Goal: Task Accomplishment & Management: Use online tool/utility

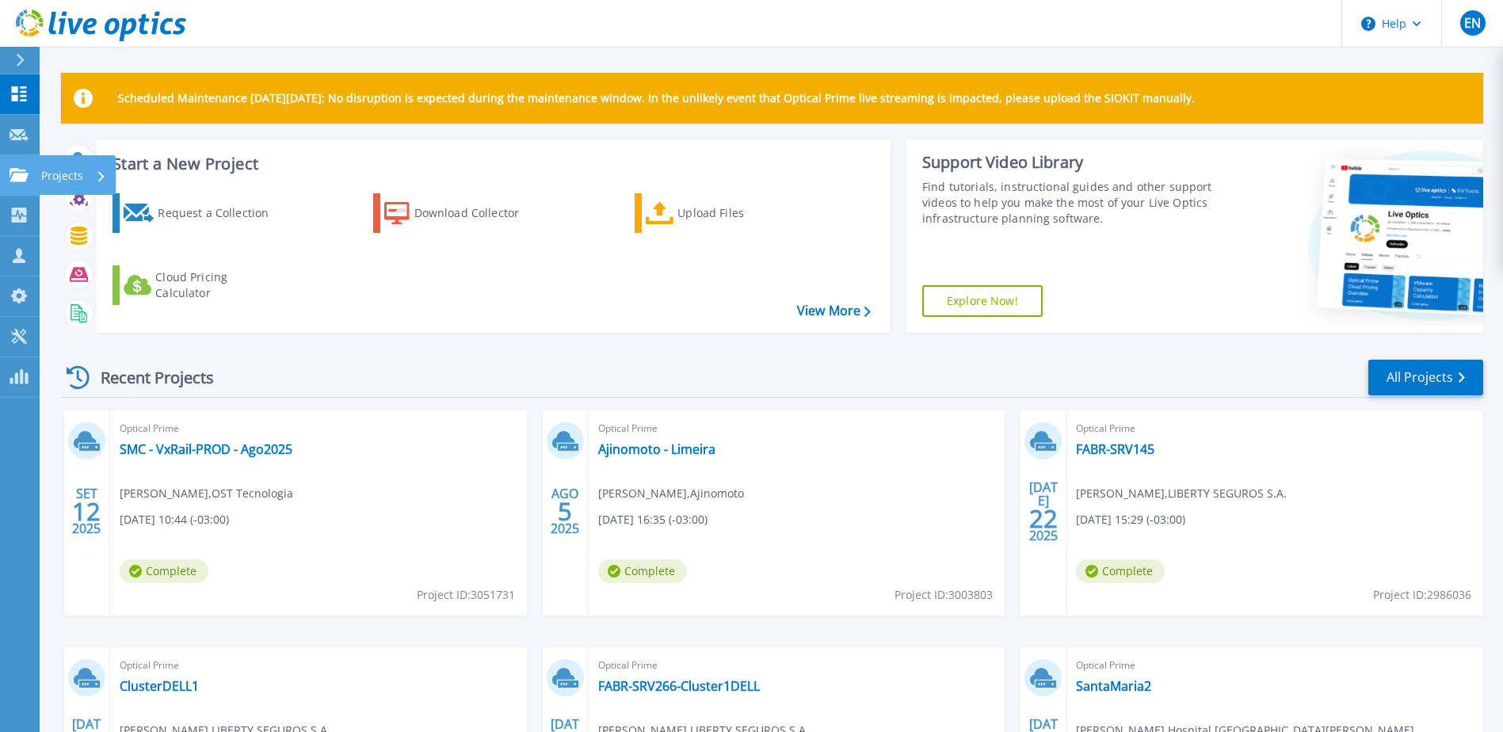
click at [21, 171] on icon at bounding box center [19, 174] width 19 height 13
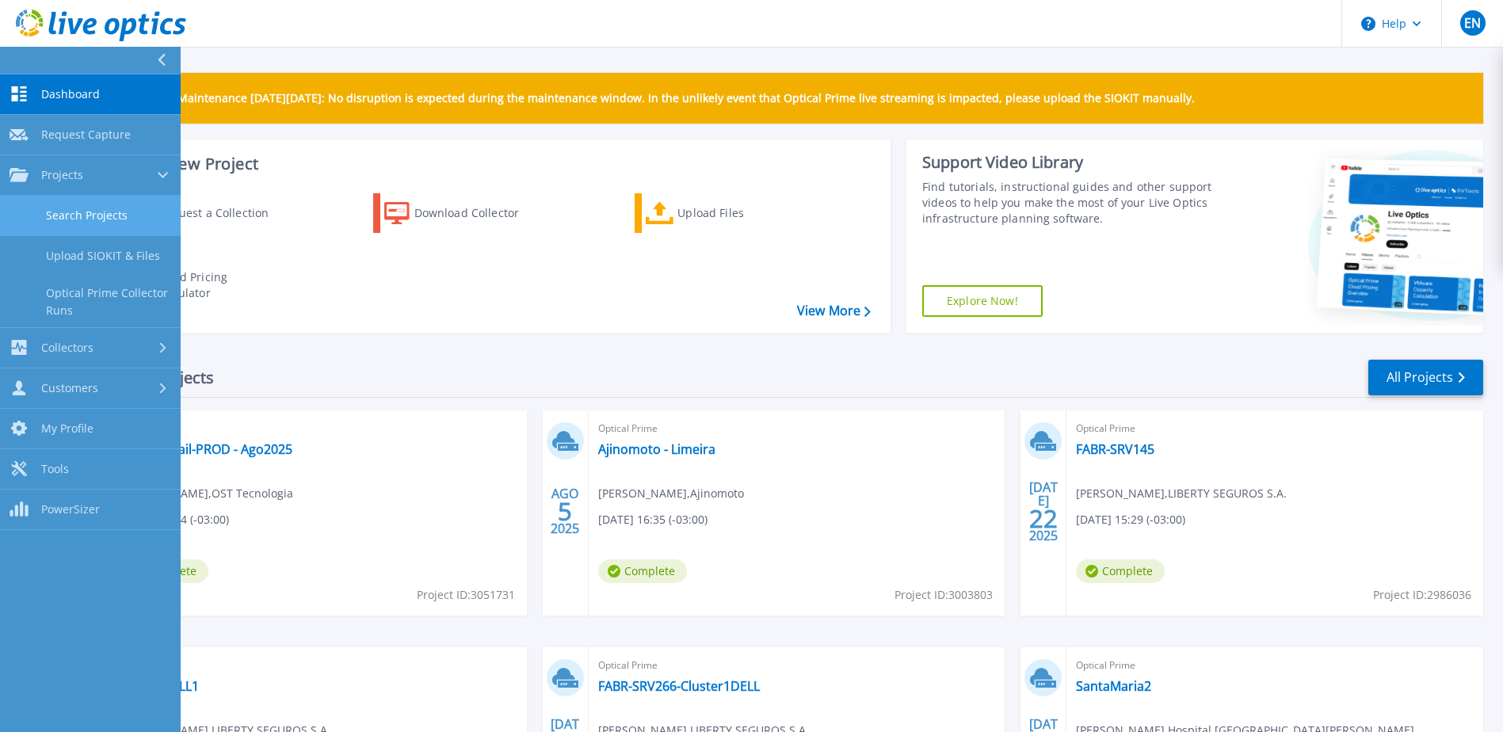
click at [67, 210] on link "Search Projects" at bounding box center [90, 216] width 181 height 40
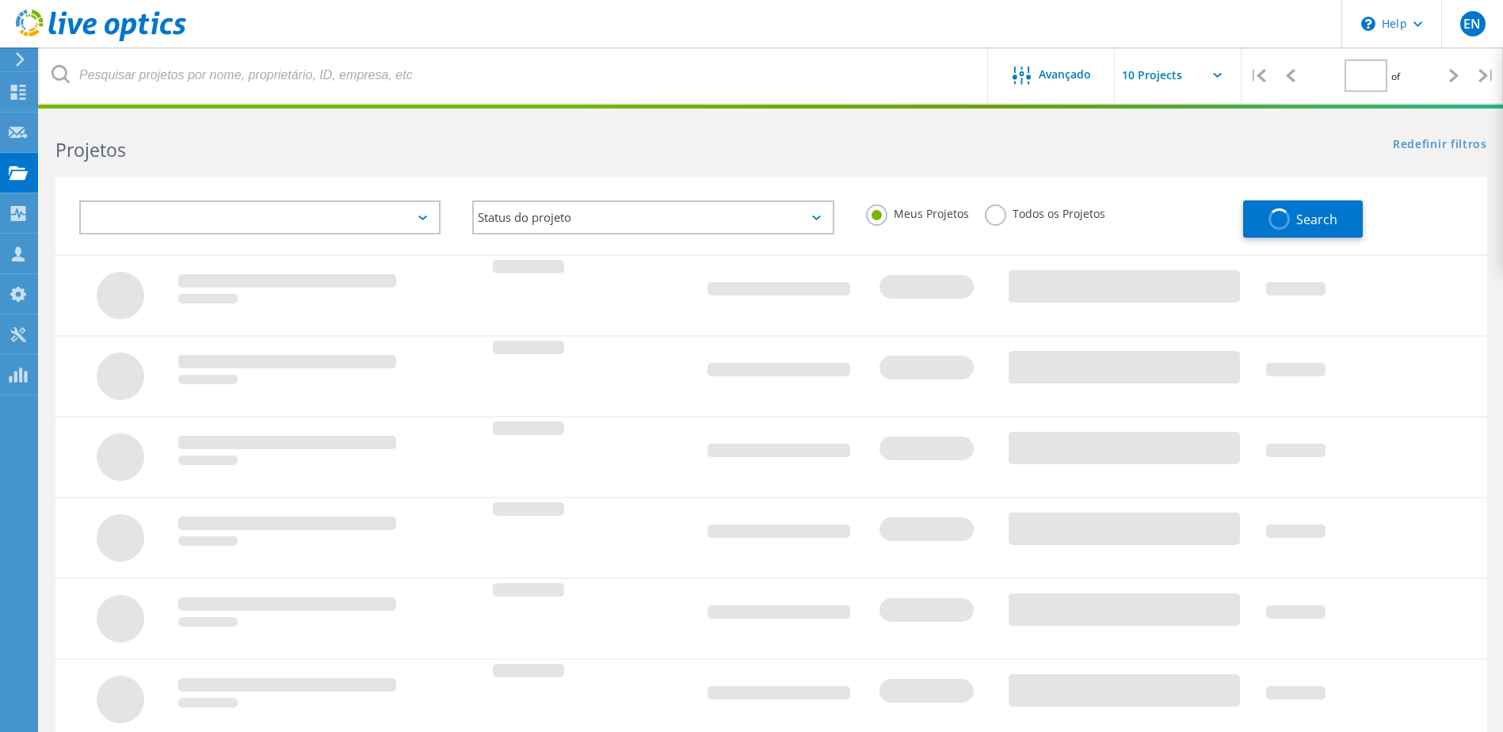
type input "1"
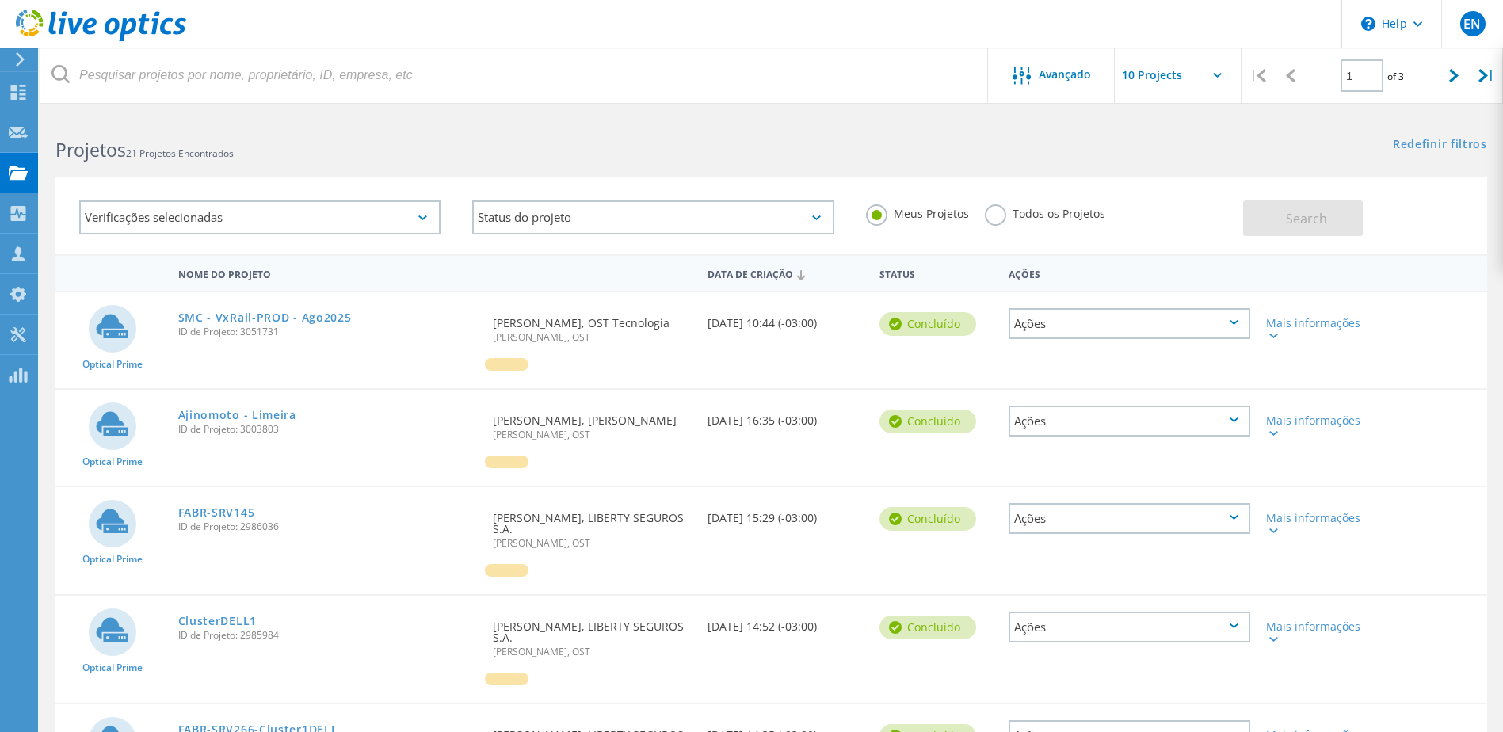
click at [1153, 65] on input "text" at bounding box center [1194, 75] width 158 height 55
click at [1154, 190] on div "Show 40 Projects" at bounding box center [1194, 195] width 157 height 26
type input "Show 40 Projects"
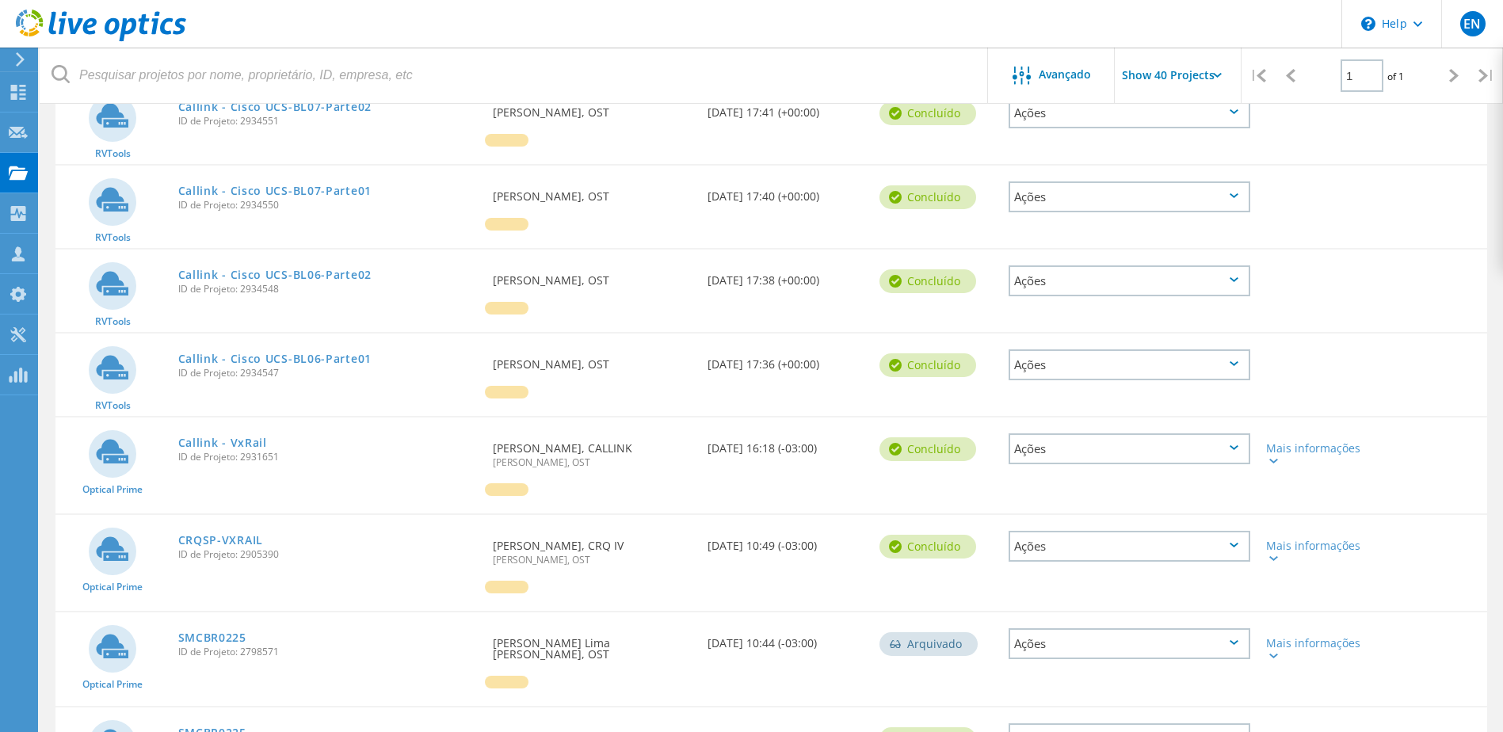
scroll to position [1426, 0]
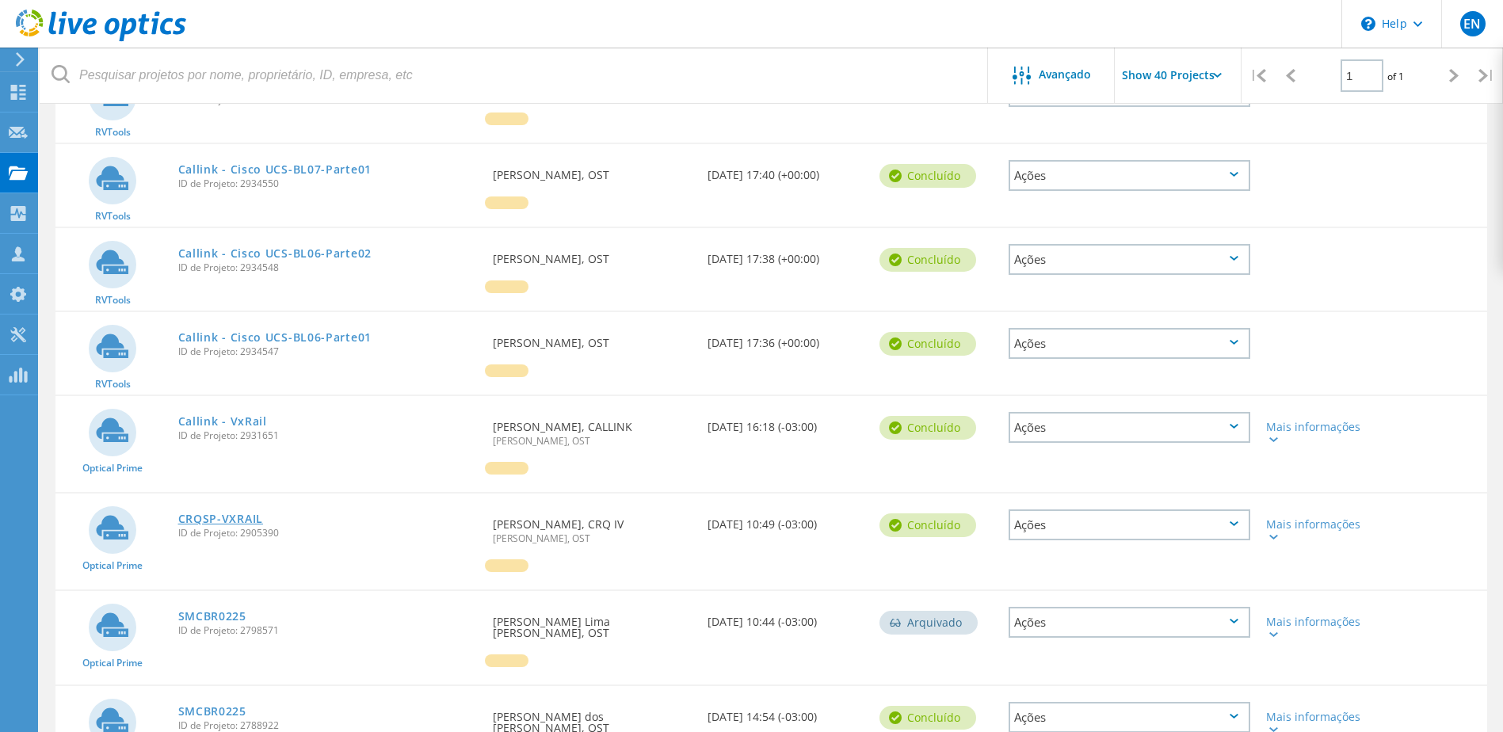
click at [220, 513] on link "CRQSP-VXRAIL" at bounding box center [220, 518] width 85 height 11
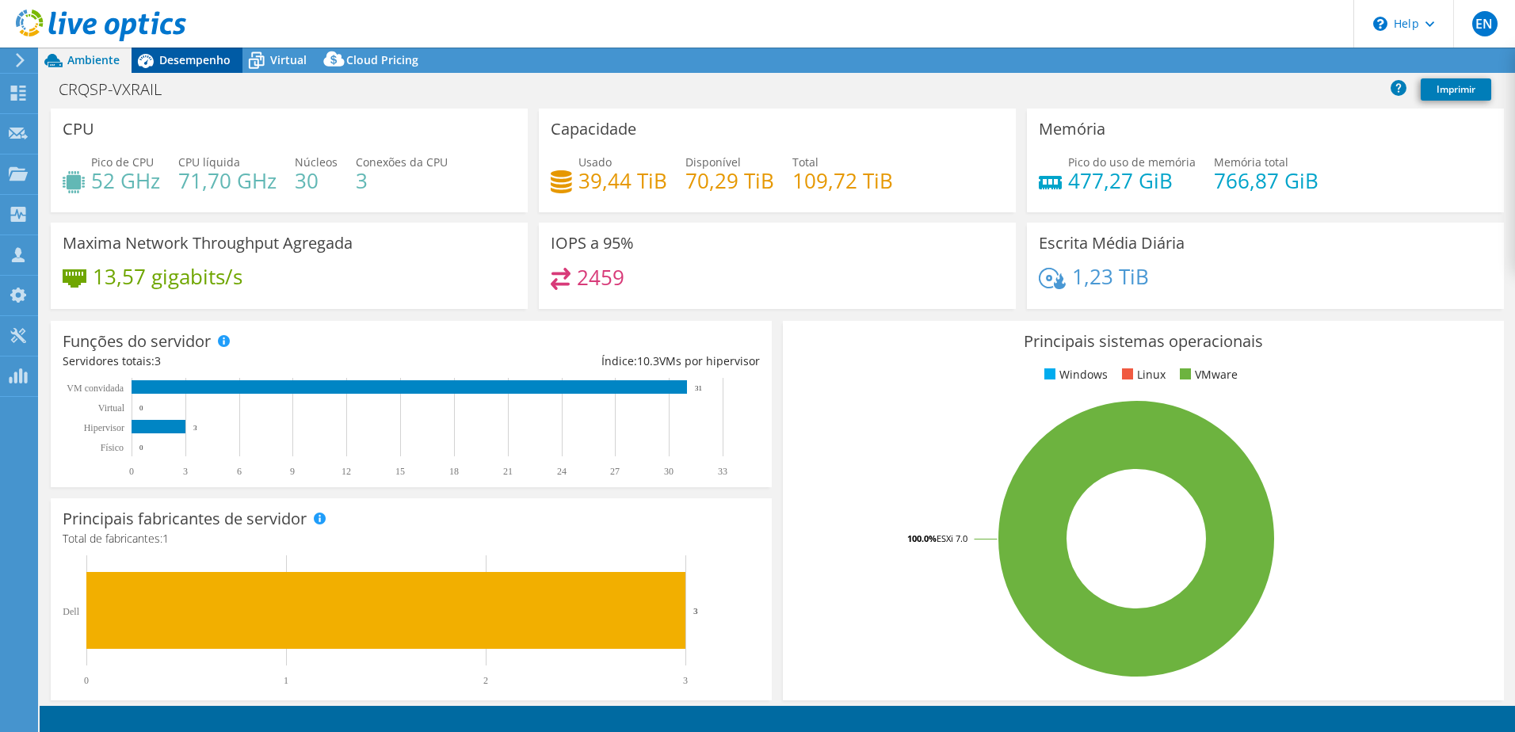
select select "USD"
click at [188, 57] on span "Desempenho" at bounding box center [194, 59] width 71 height 15
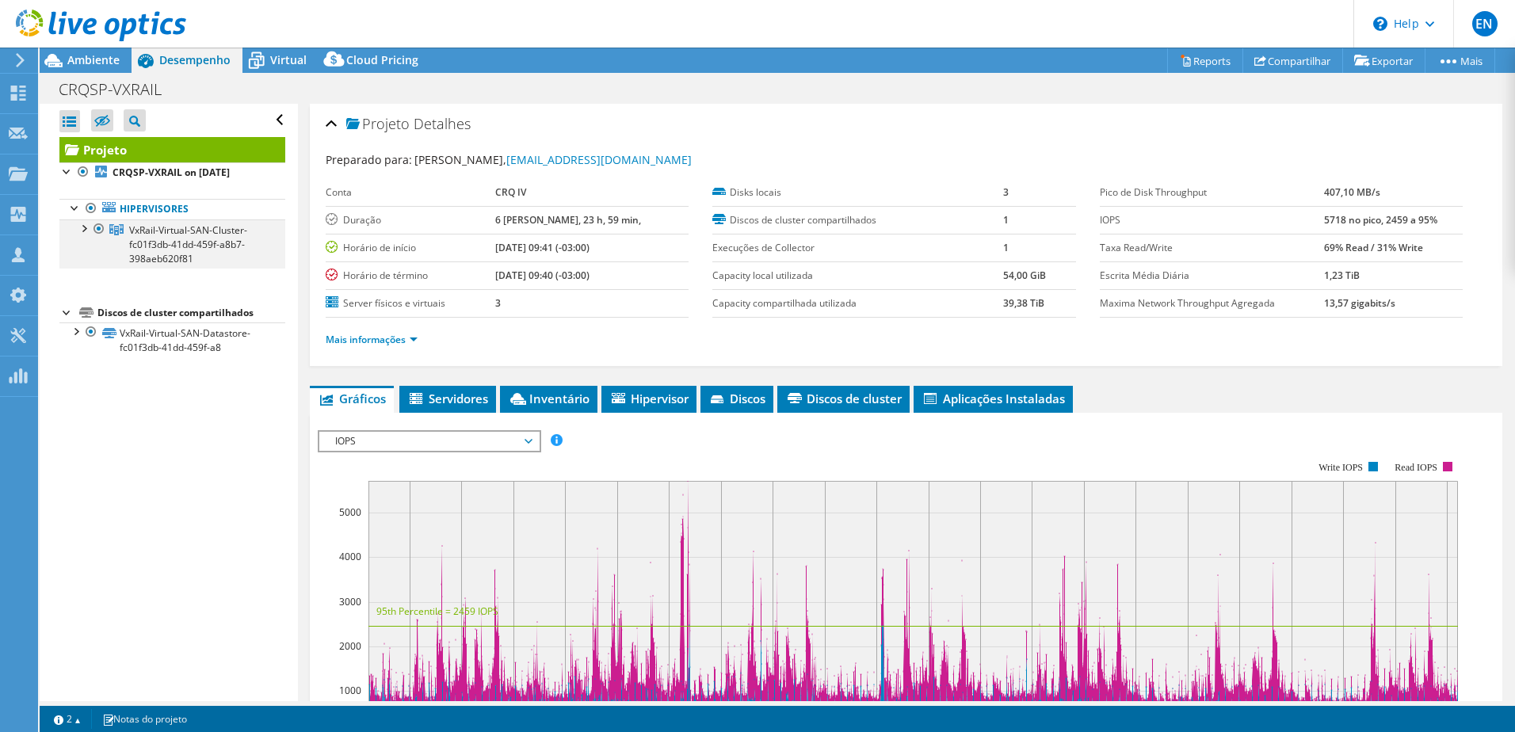
click at [83, 228] on div at bounding box center [83, 227] width 16 height 16
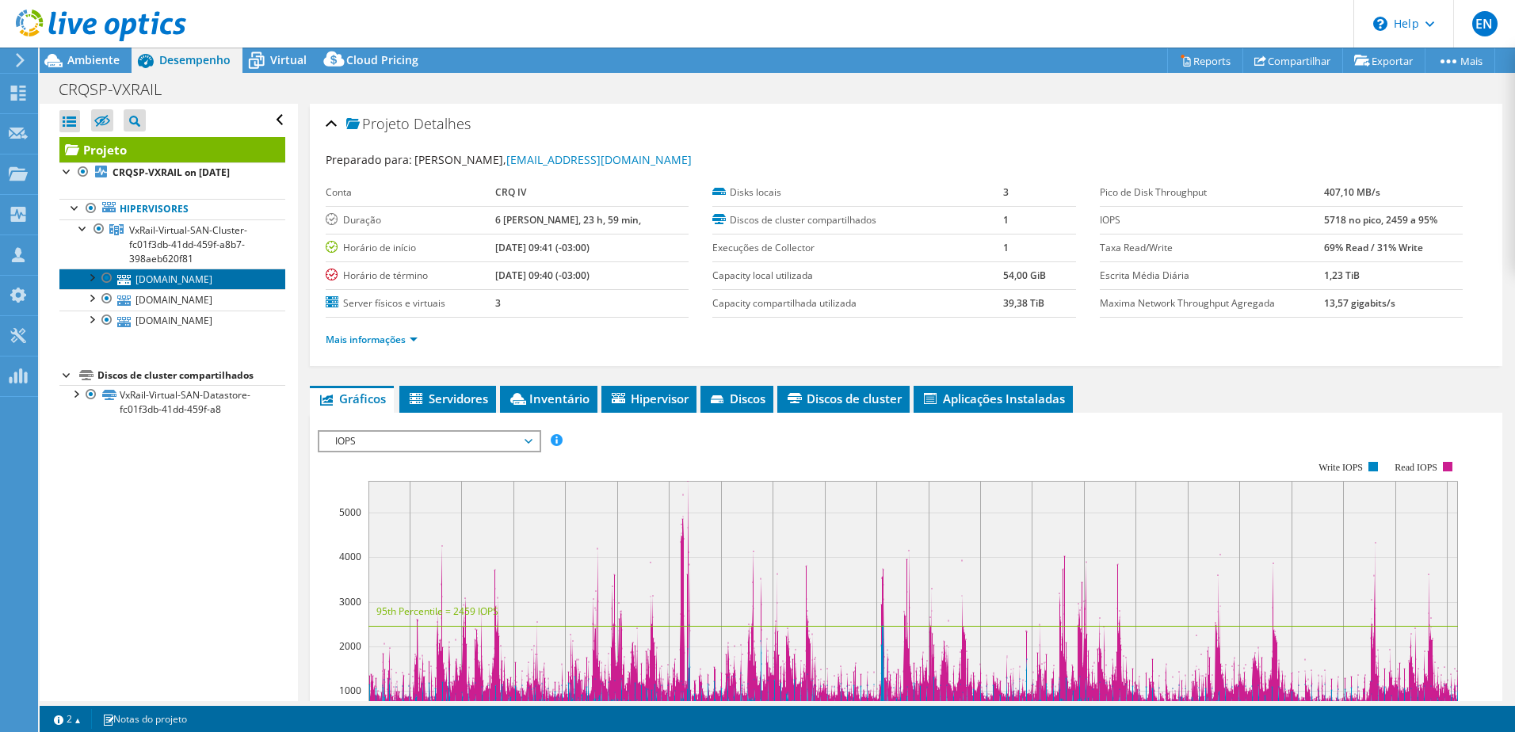
click at [154, 273] on link "[DOMAIN_NAME]" at bounding box center [172, 279] width 226 height 21
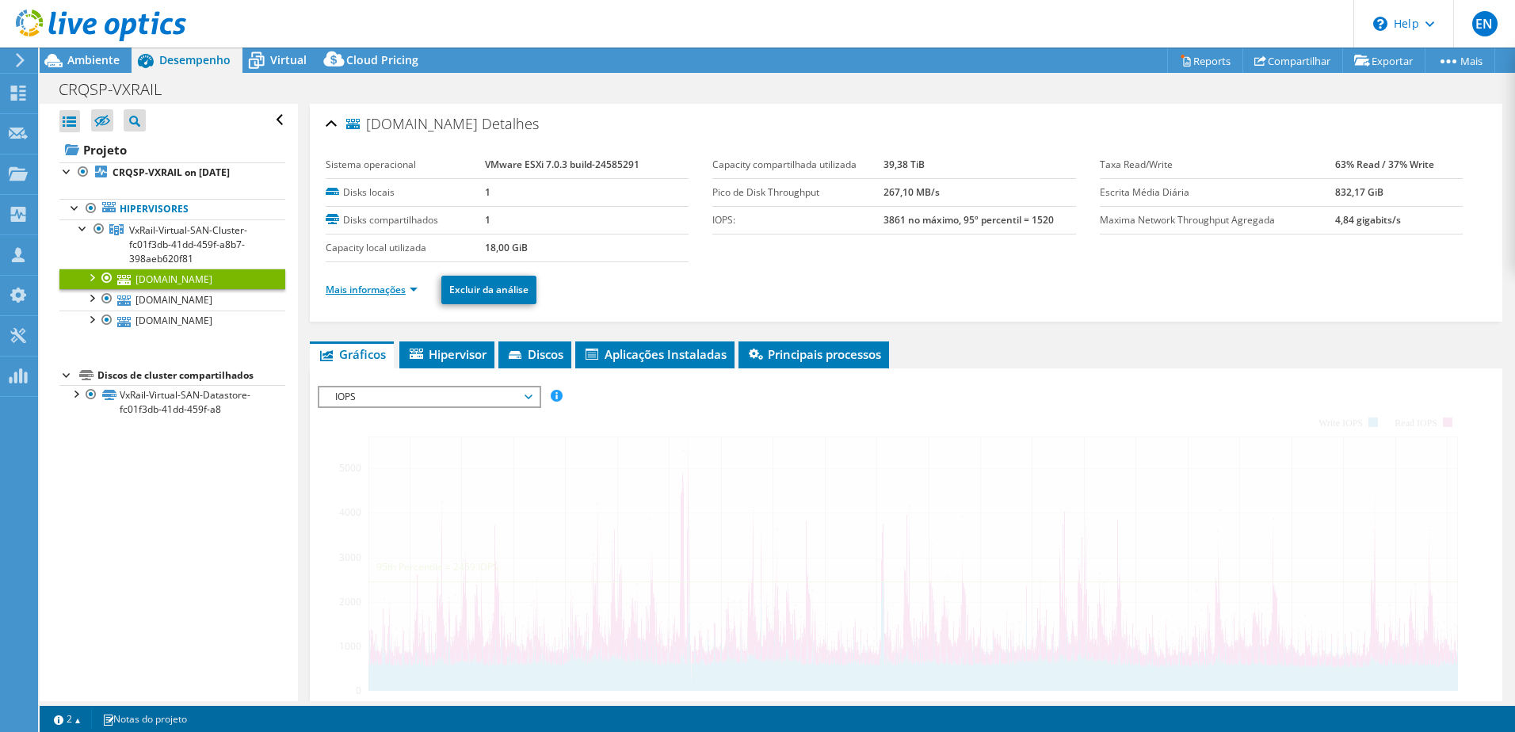
click at [351, 288] on link "Mais informações" at bounding box center [372, 289] width 92 height 13
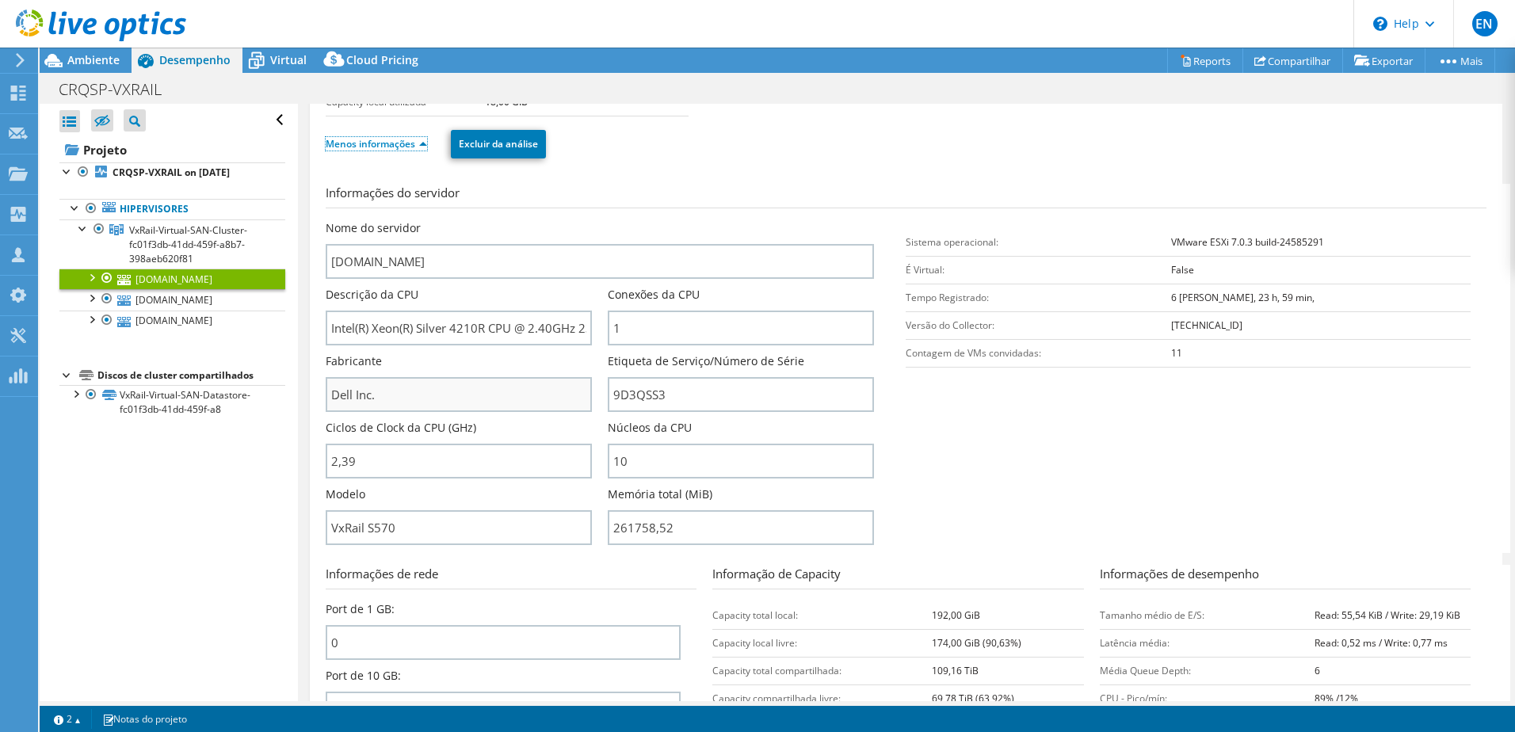
scroll to position [158, 0]
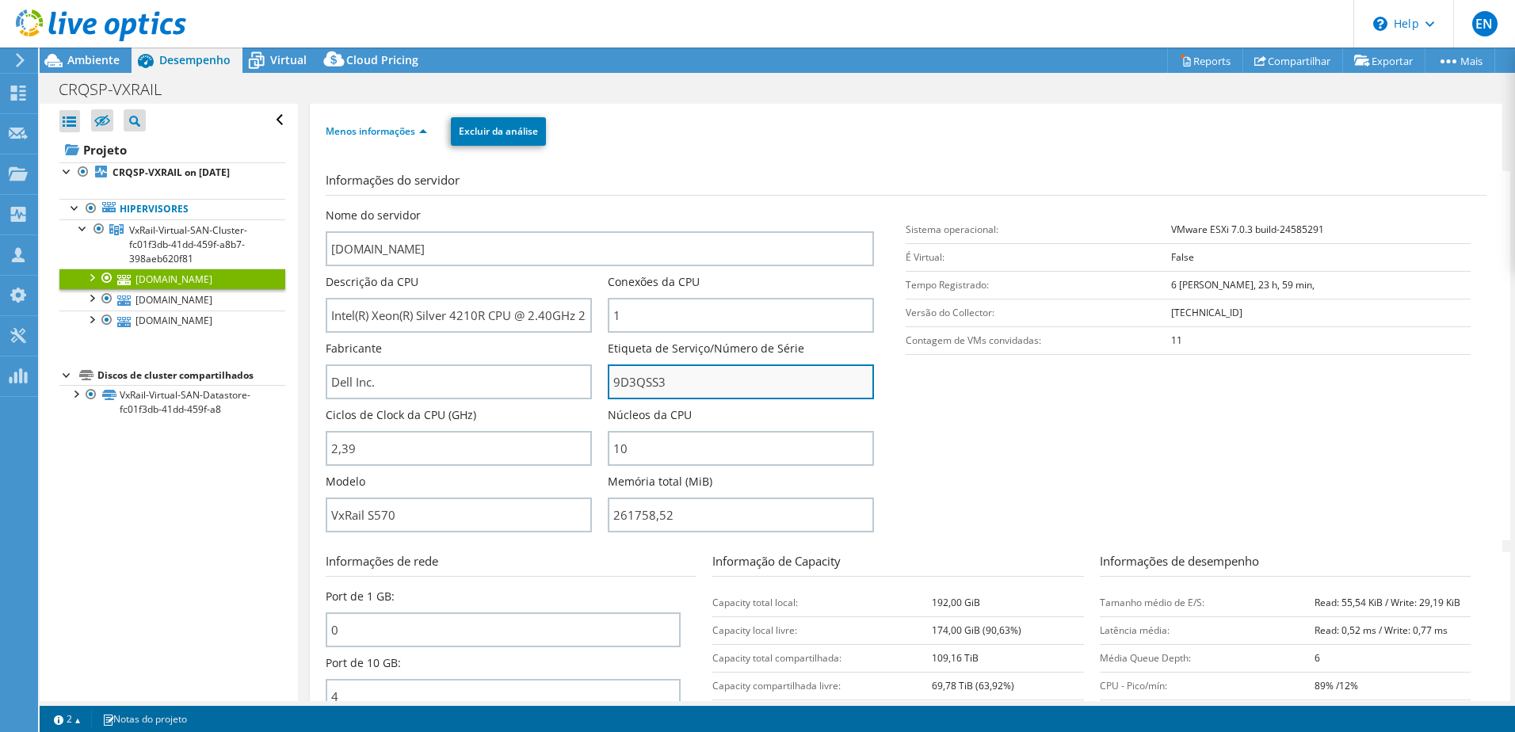
click at [632, 382] on input "9D3QSS3" at bounding box center [741, 381] width 266 height 35
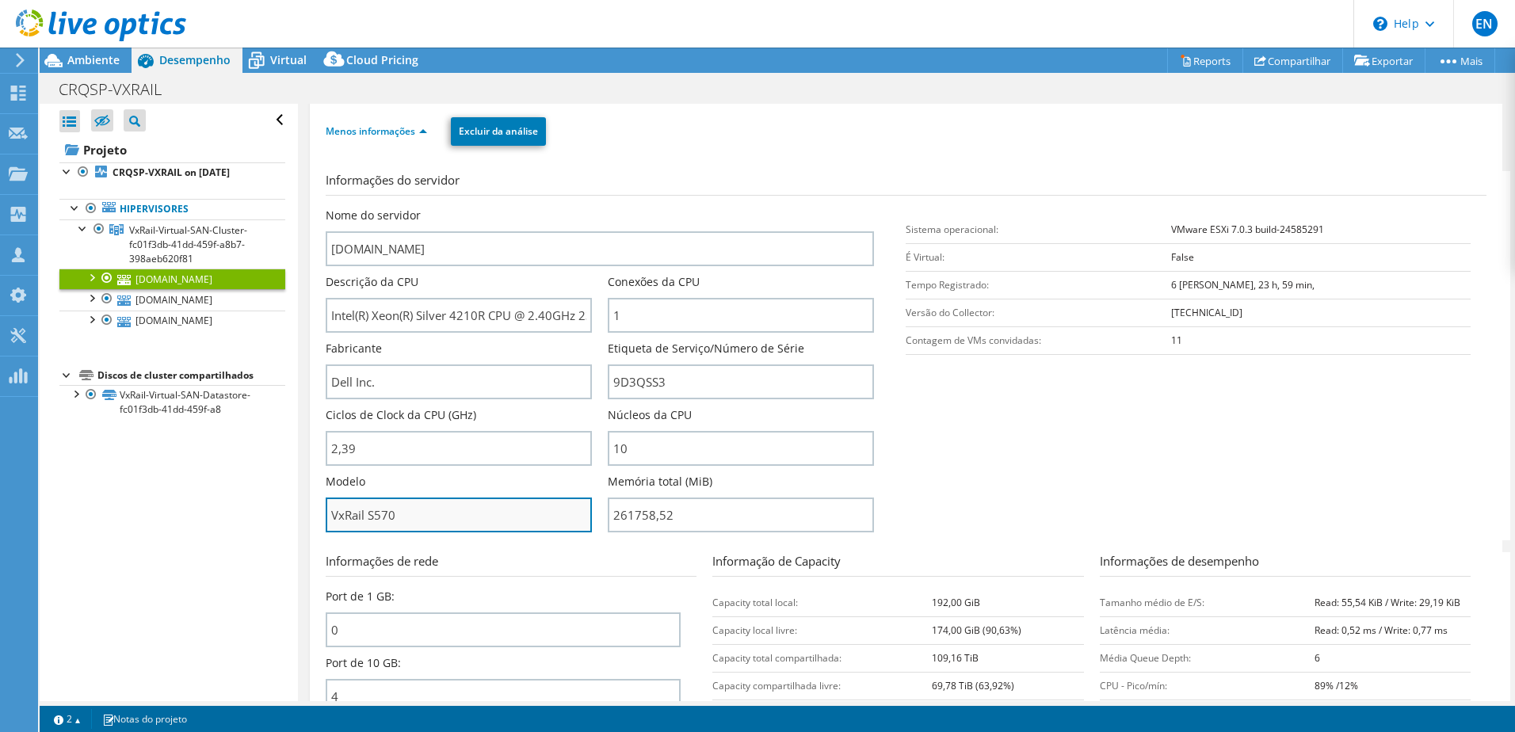
click at [366, 513] on input "VxRail S570" at bounding box center [459, 515] width 266 height 35
click at [367, 513] on input "VxRail S570" at bounding box center [459, 515] width 266 height 35
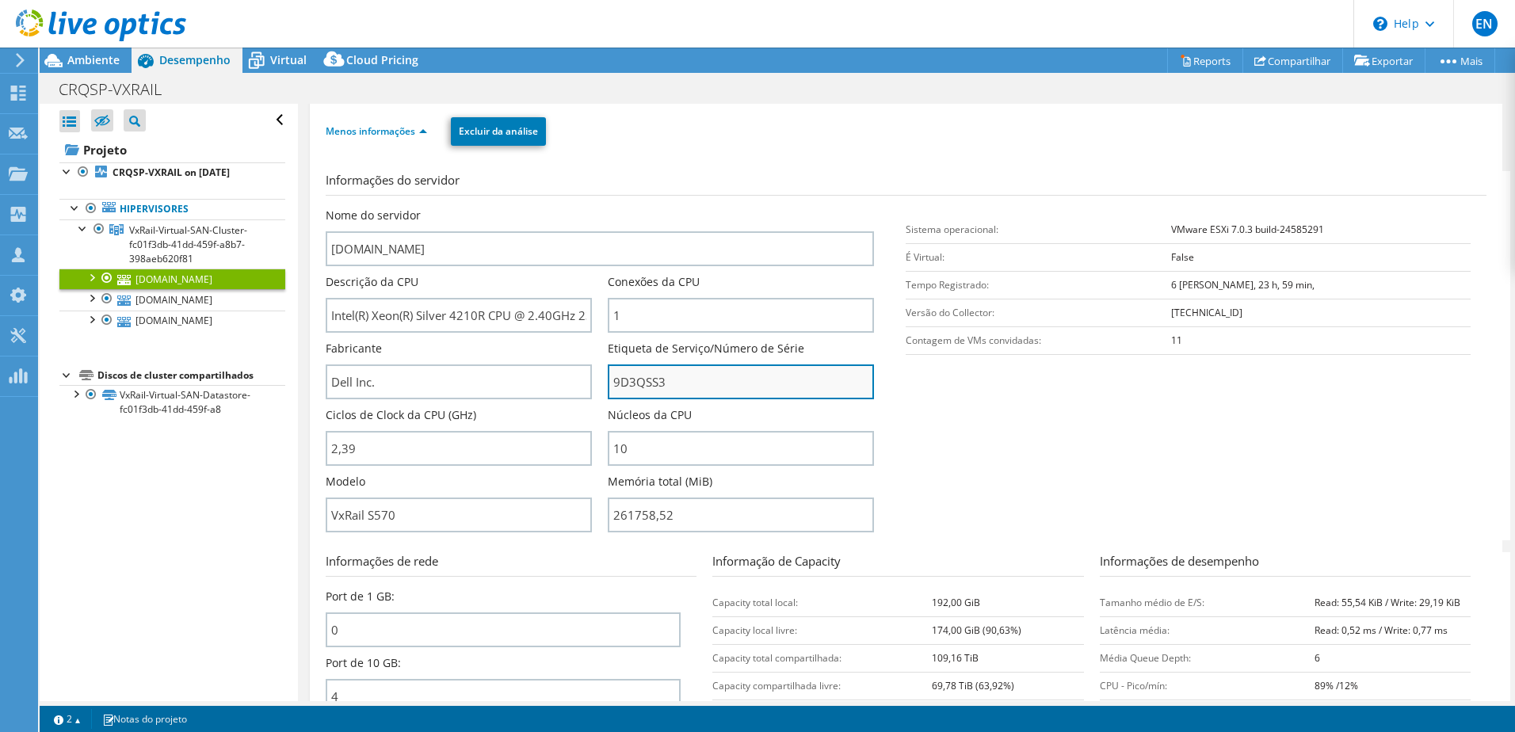
click at [633, 383] on input "9D3QSS3" at bounding box center [741, 381] width 266 height 35
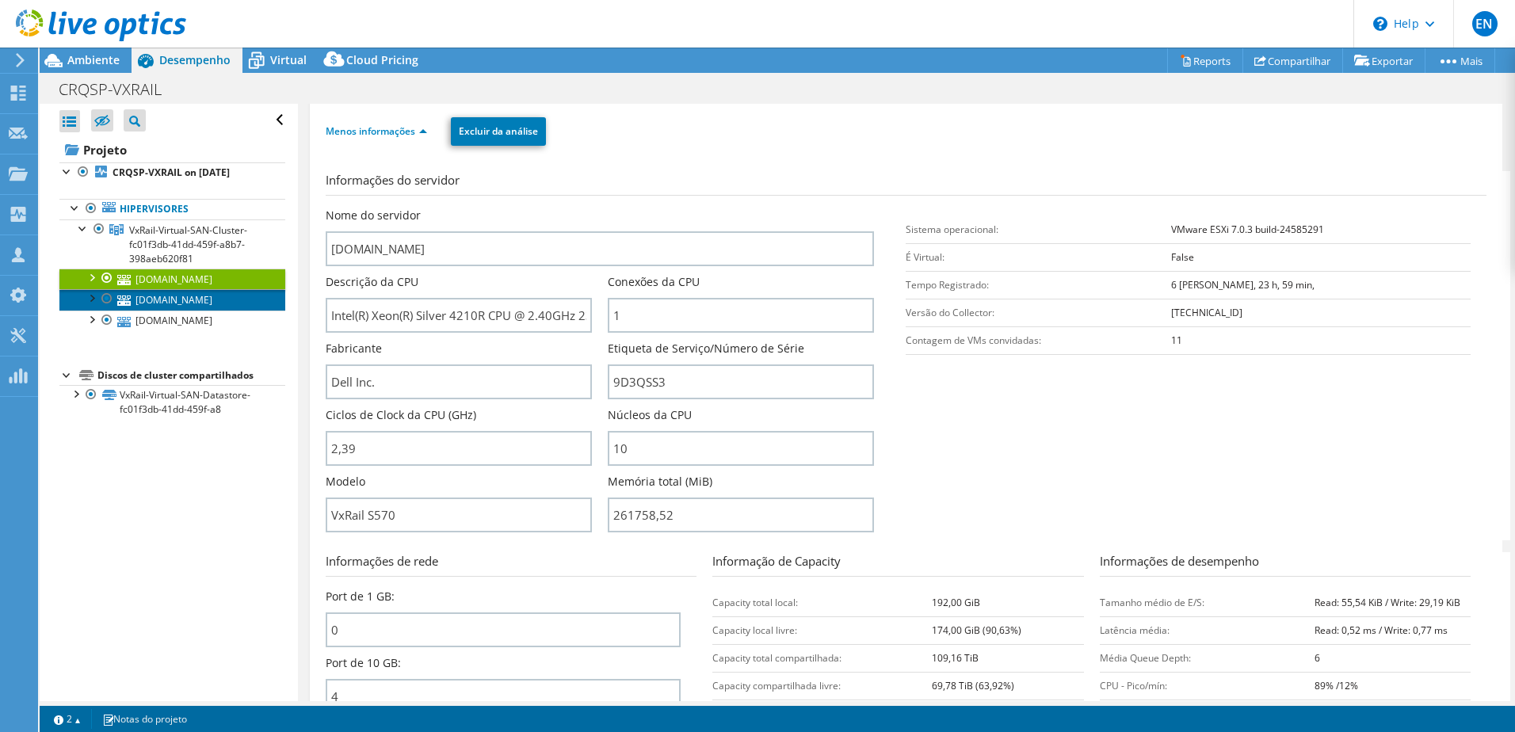
click at [173, 298] on link "[DOMAIN_NAME]" at bounding box center [172, 299] width 226 height 21
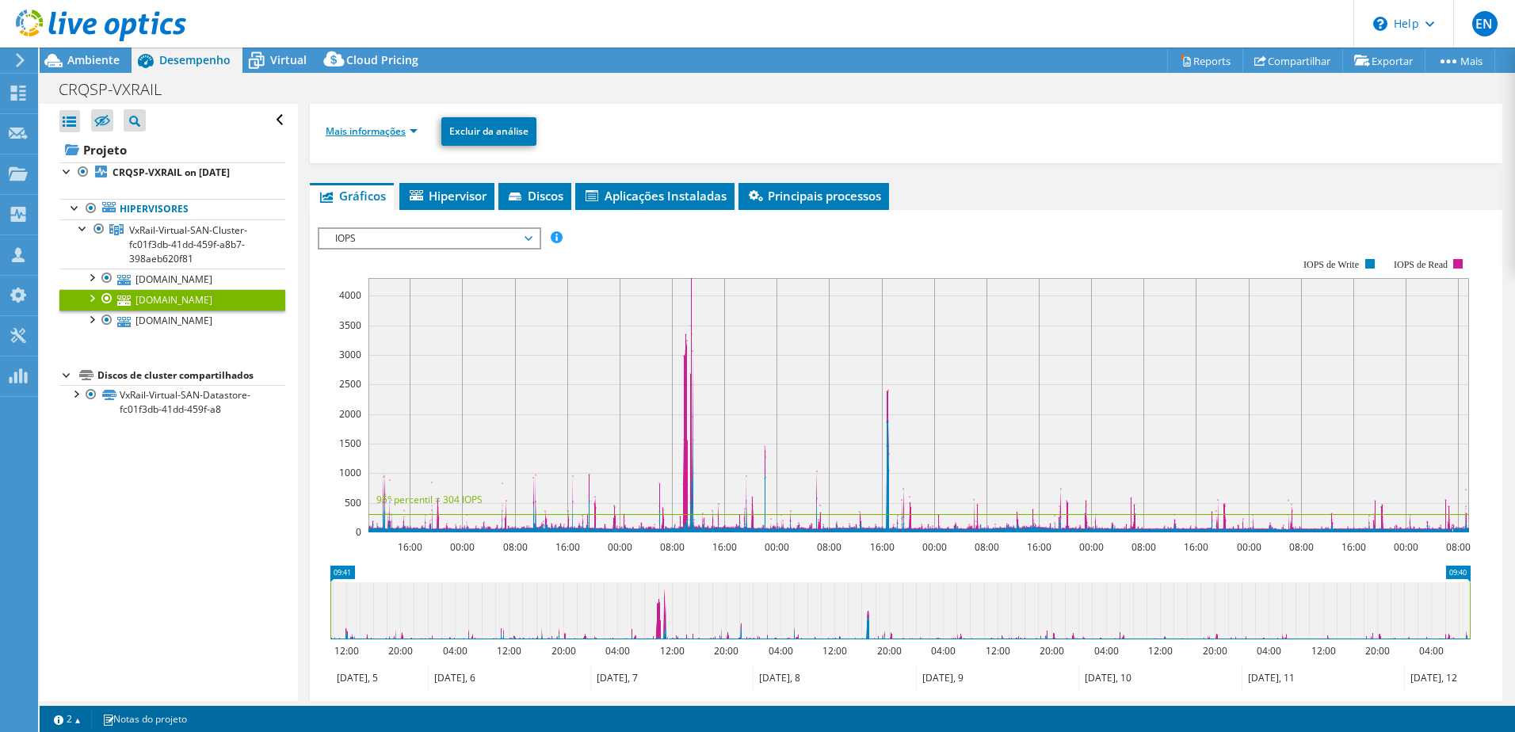
click at [346, 132] on link "Mais informações" at bounding box center [372, 130] width 92 height 13
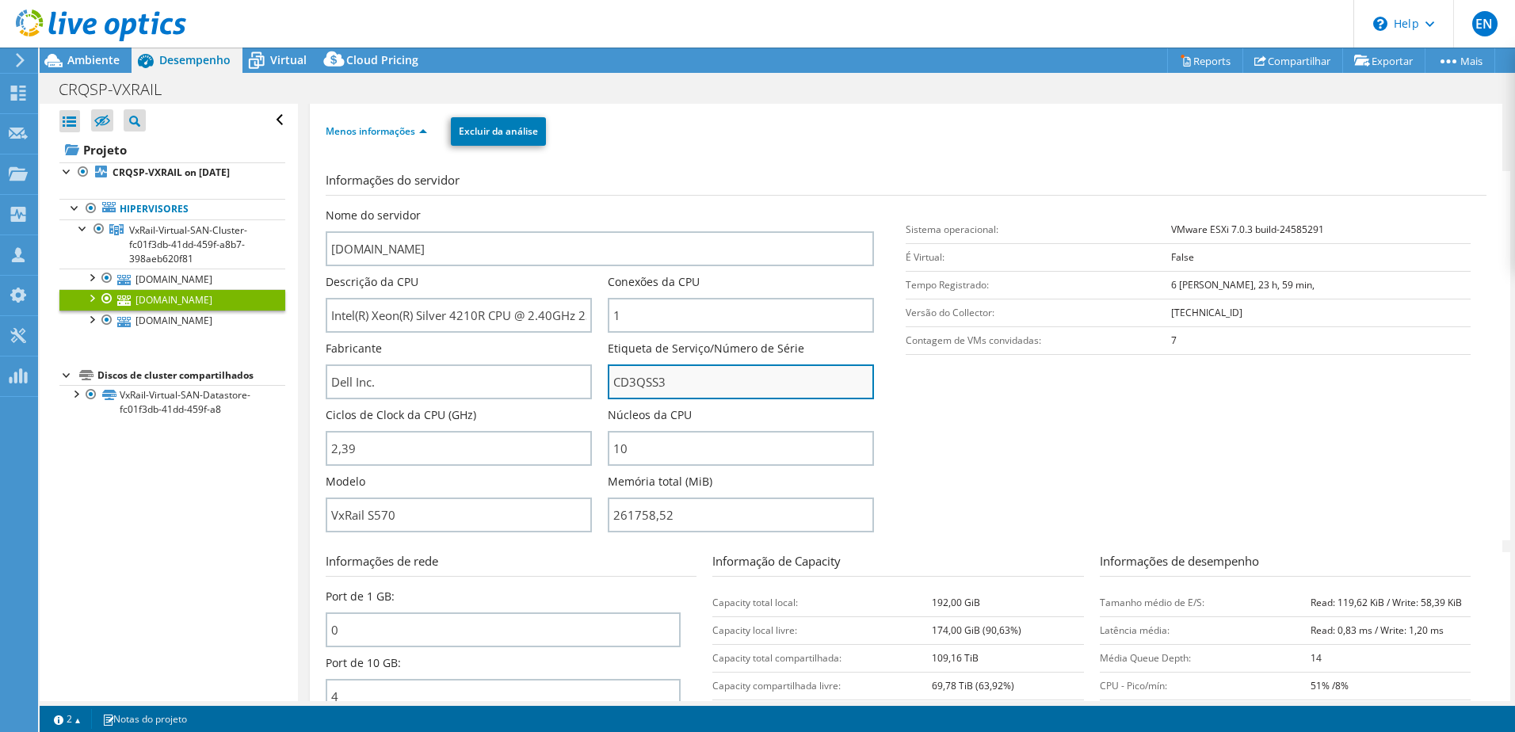
click at [635, 373] on input "CD3QSS3" at bounding box center [741, 381] width 266 height 35
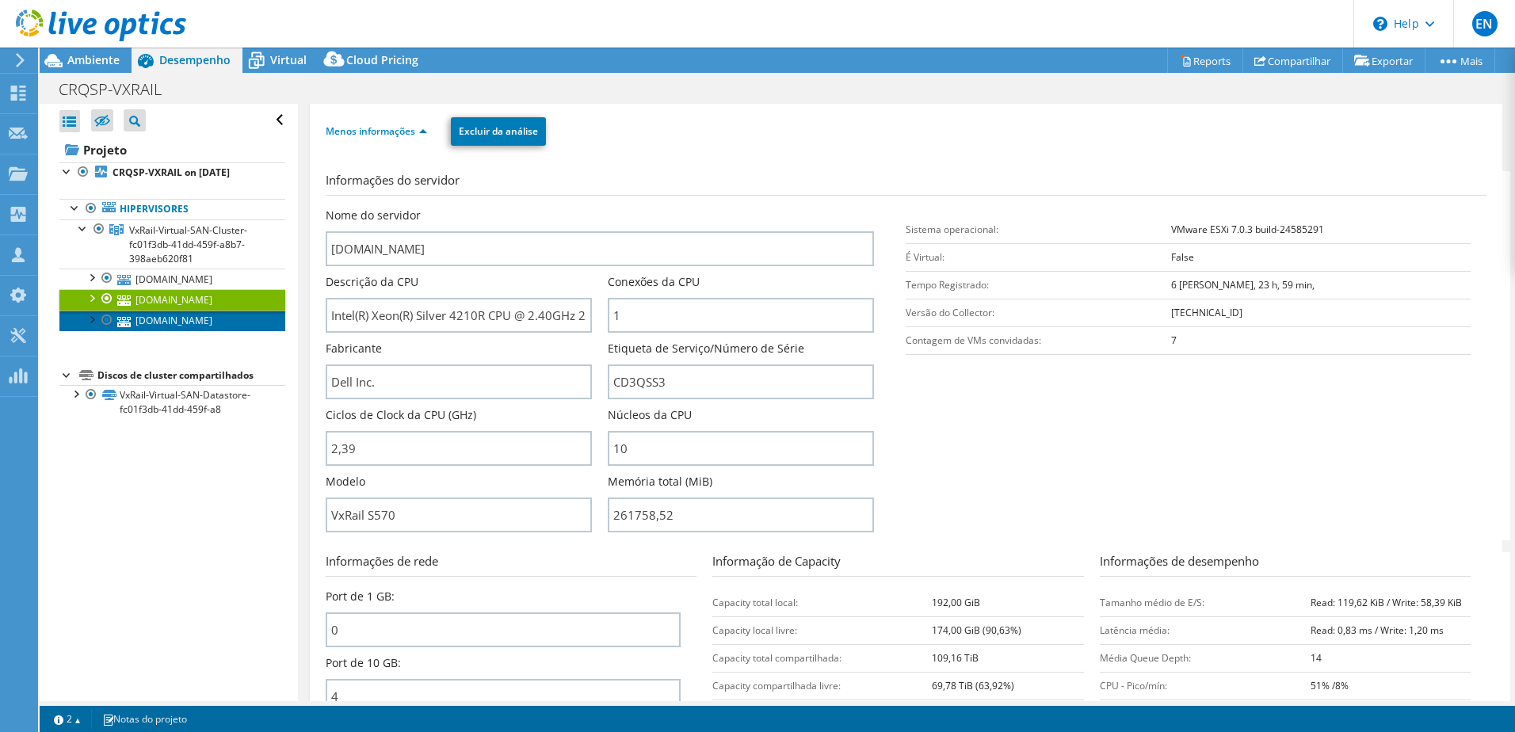
click at [178, 320] on link "[DOMAIN_NAME]" at bounding box center [172, 321] width 226 height 21
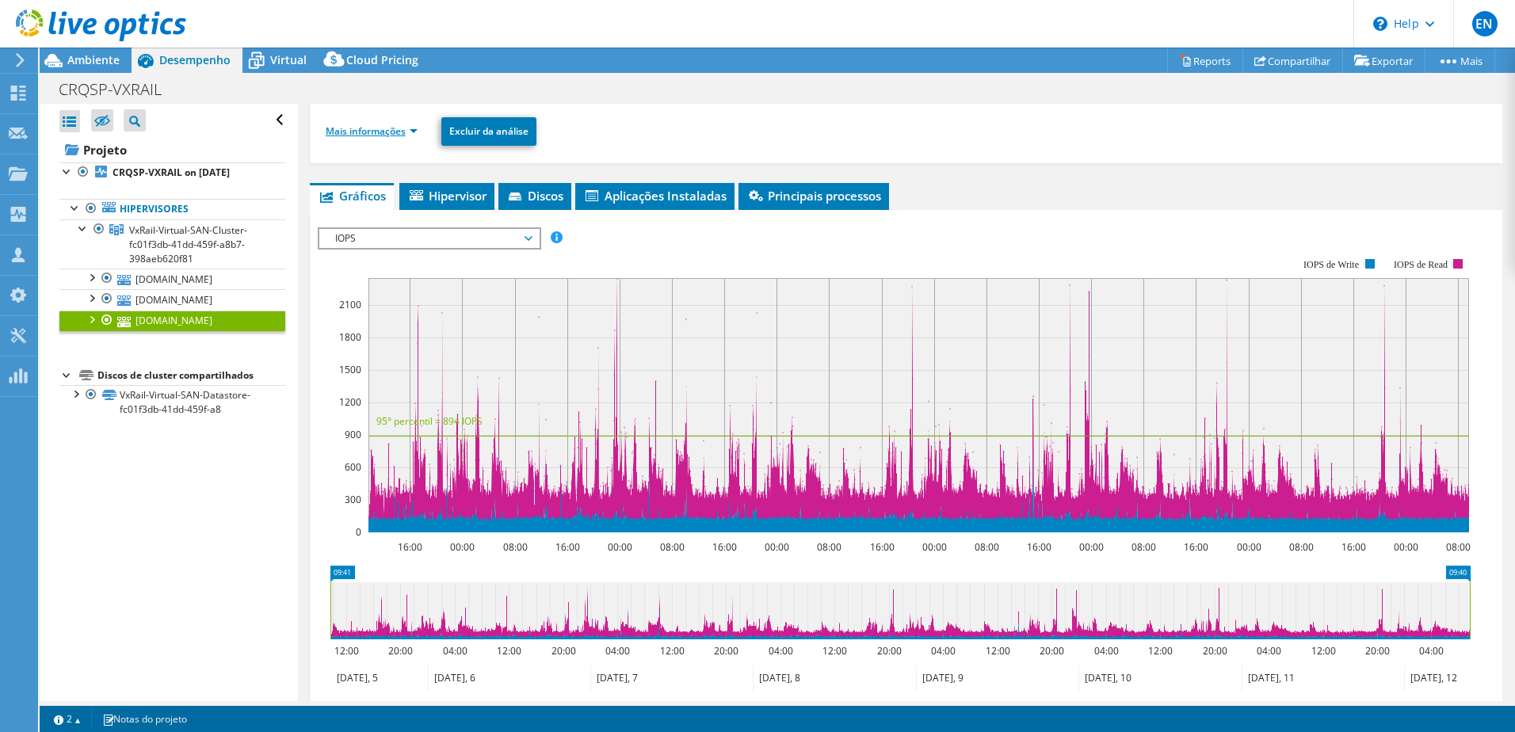
click at [350, 133] on link "Mais informações" at bounding box center [372, 130] width 92 height 13
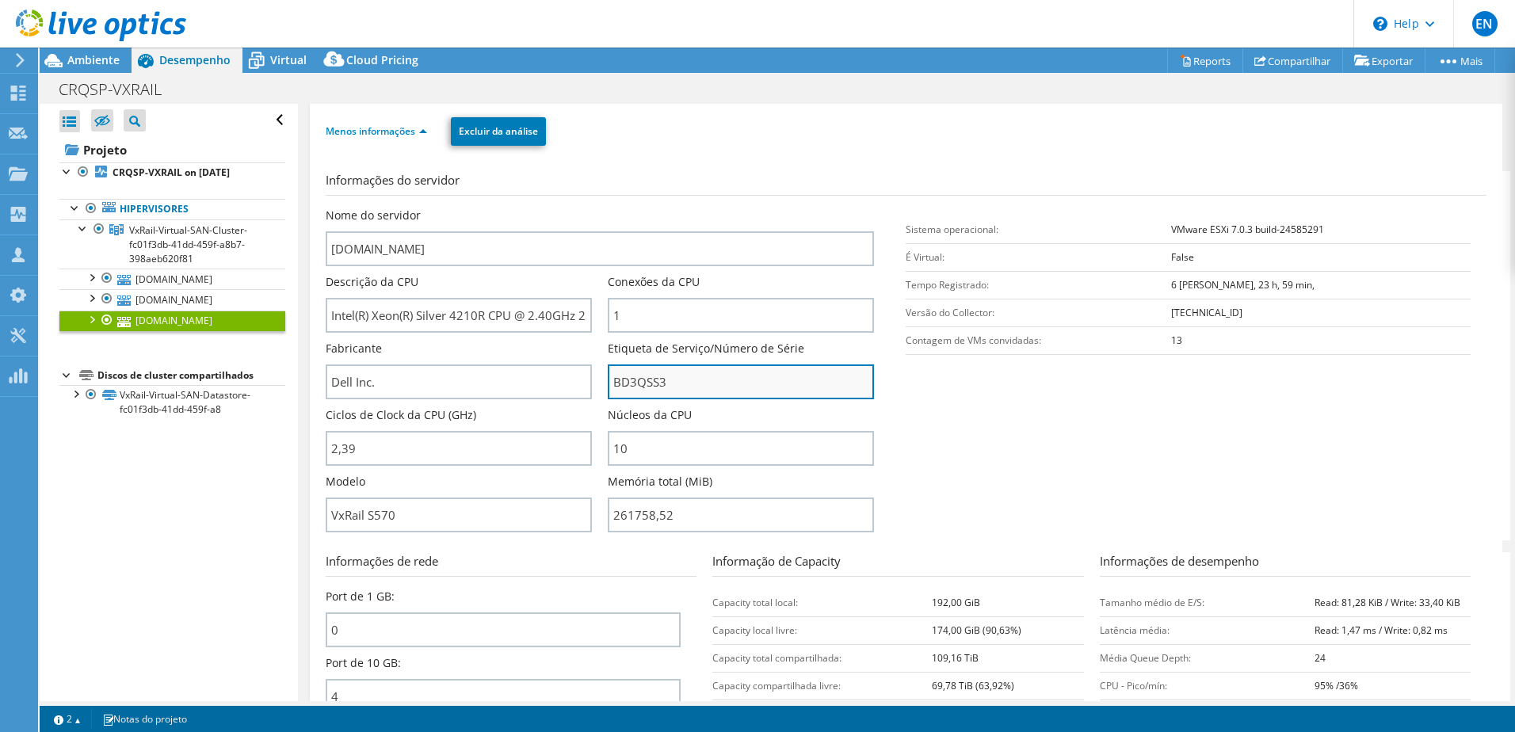
click at [641, 377] on input "BD3QSS3" at bounding box center [741, 381] width 266 height 35
click at [641, 376] on input "BD3QSS3" at bounding box center [741, 381] width 266 height 35
